Goal: Task Accomplishment & Management: Use online tool/utility

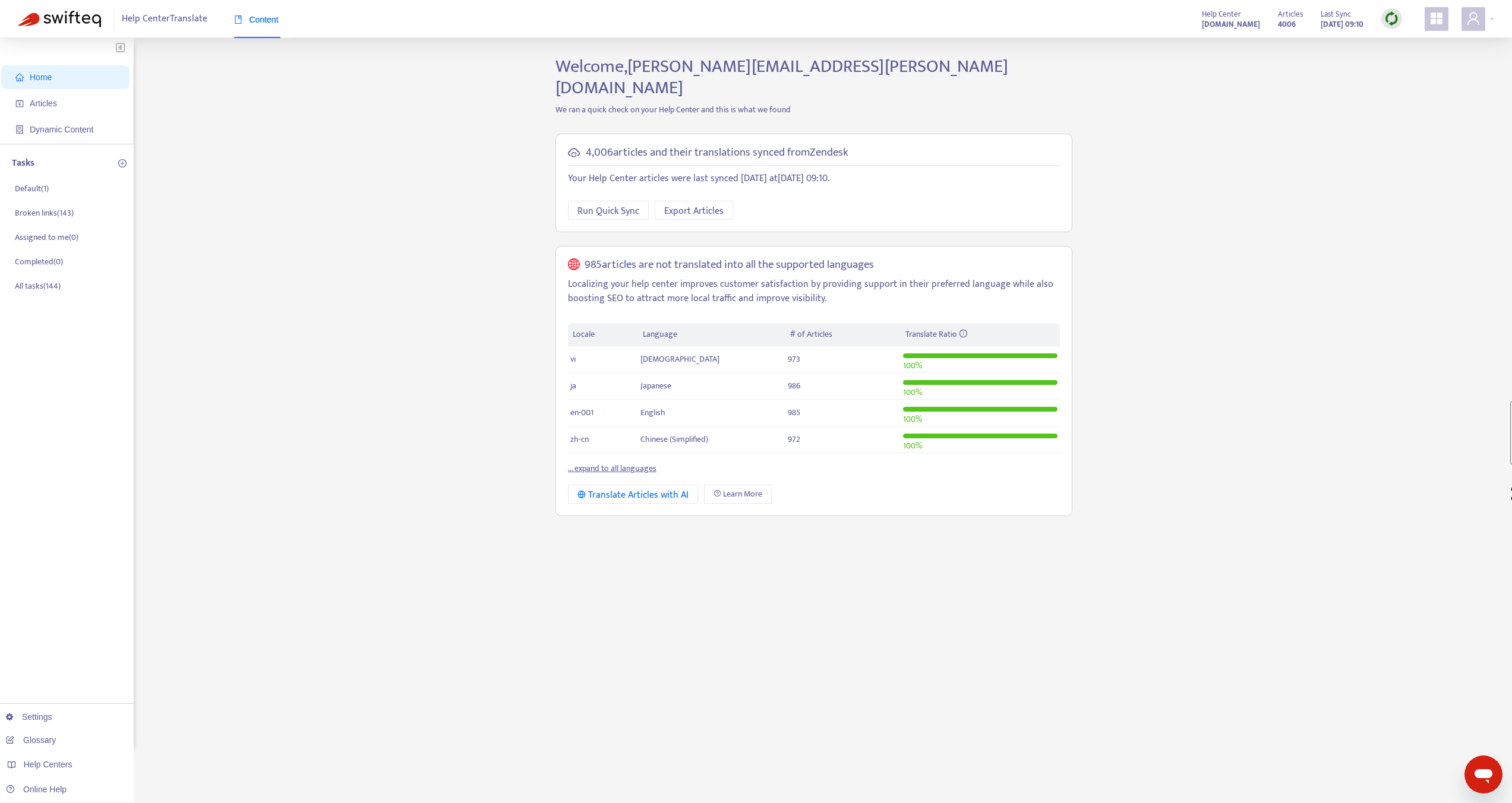
click at [1497, 21] on div "Help Center Translate Content Help Center [DOMAIN_NAME] Articles 4006 Last Sync…" at bounding box center [756, 19] width 1512 height 38
click at [1486, 15] on div at bounding box center [1478, 19] width 33 height 24
click at [1441, 158] on link "Helpdesk Authorization" at bounding box center [1418, 165] width 95 height 14
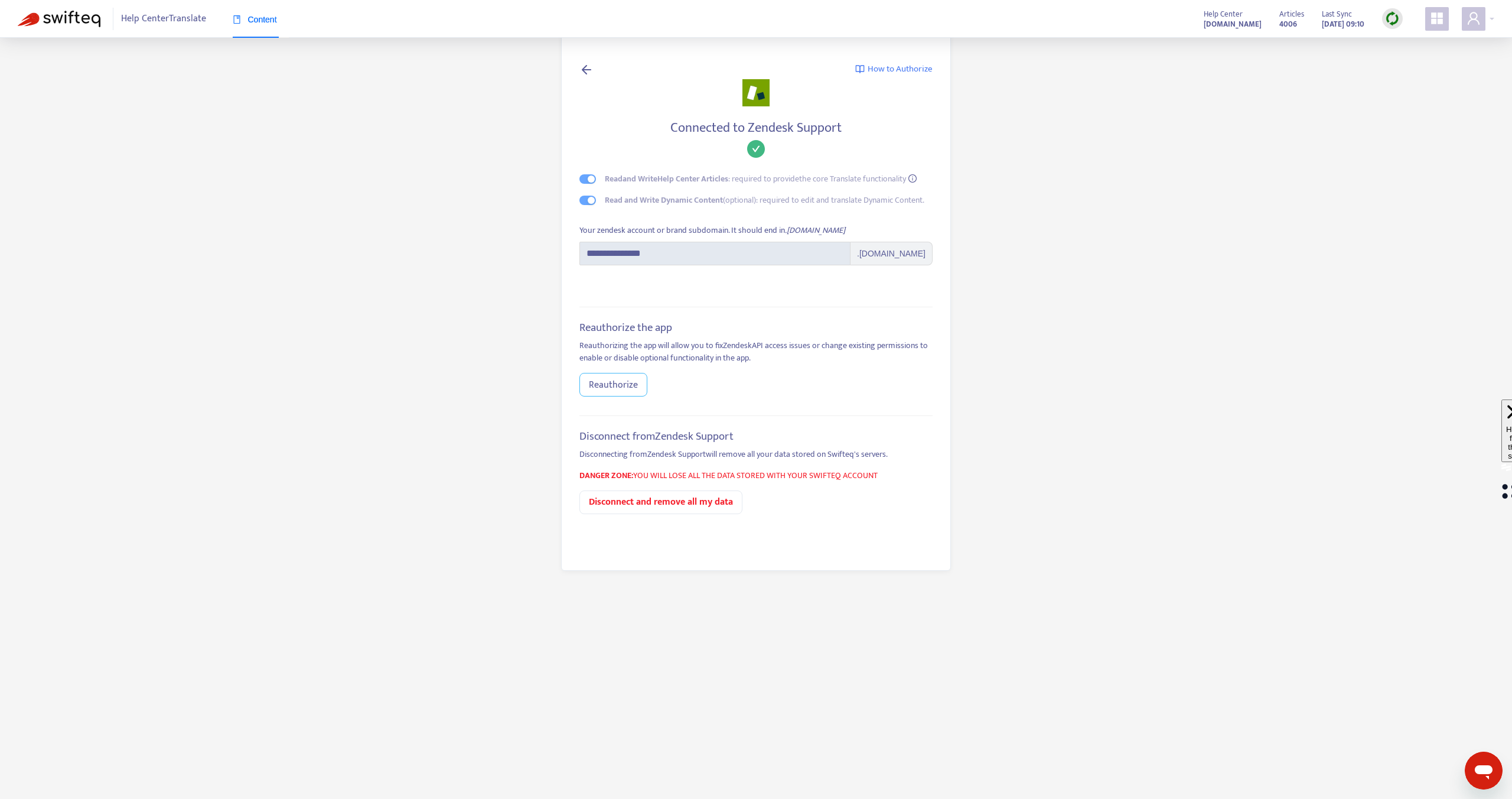
click at [608, 389] on span "Reauthorize" at bounding box center [613, 385] width 49 height 15
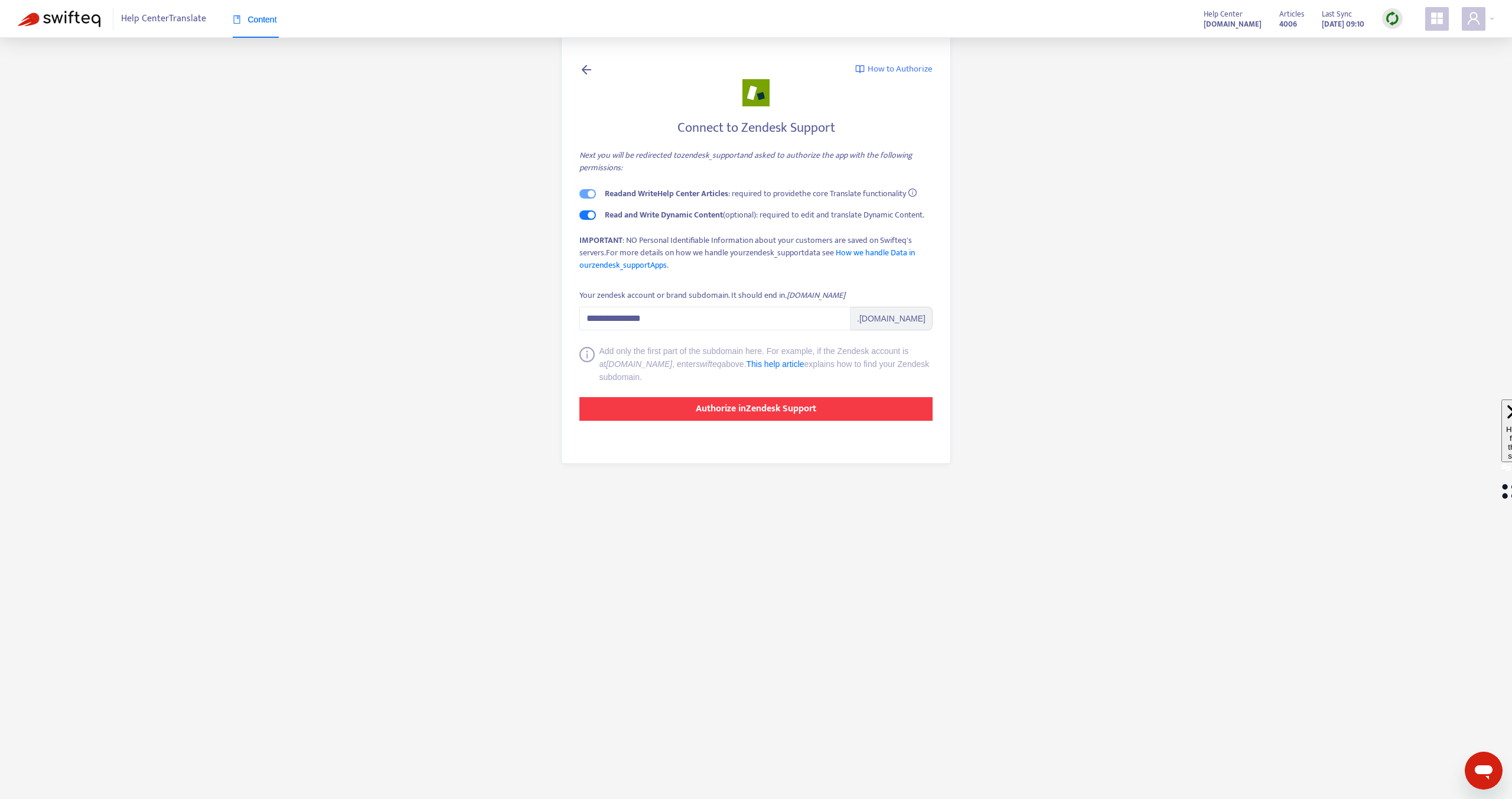
click at [662, 402] on button "Authorize in Zendesk Support" at bounding box center [755, 409] width 353 height 24
